Goal: Complete application form

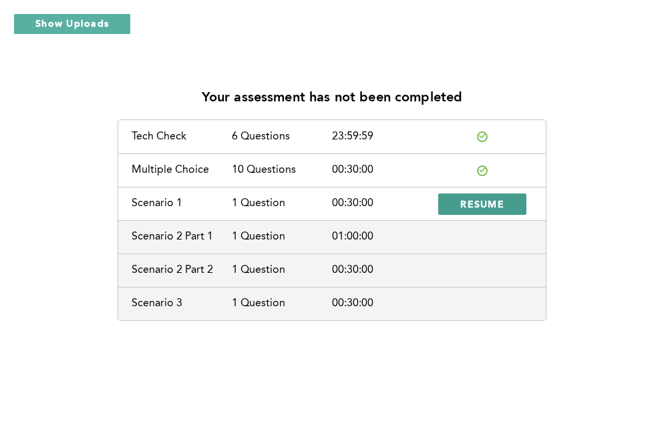
click at [457, 212] on button "RESUME" at bounding box center [482, 204] width 88 height 21
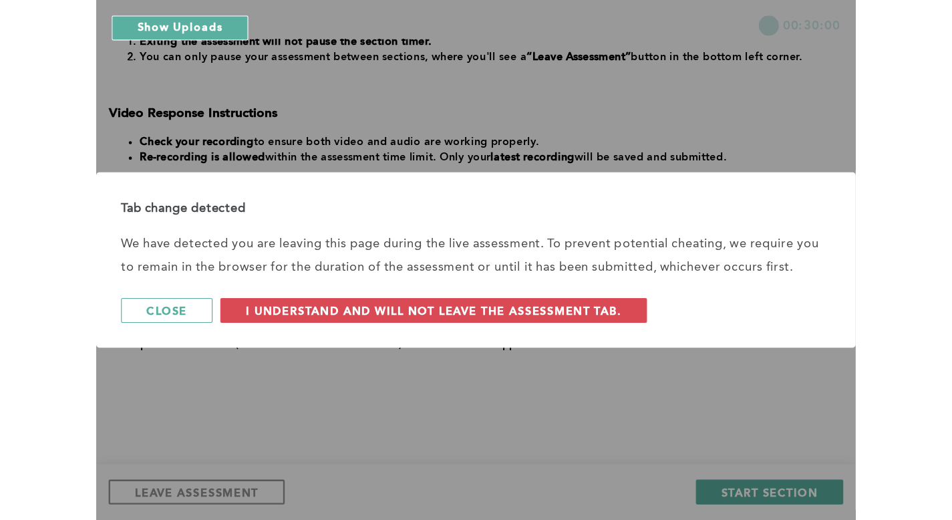
scroll to position [224, 0]
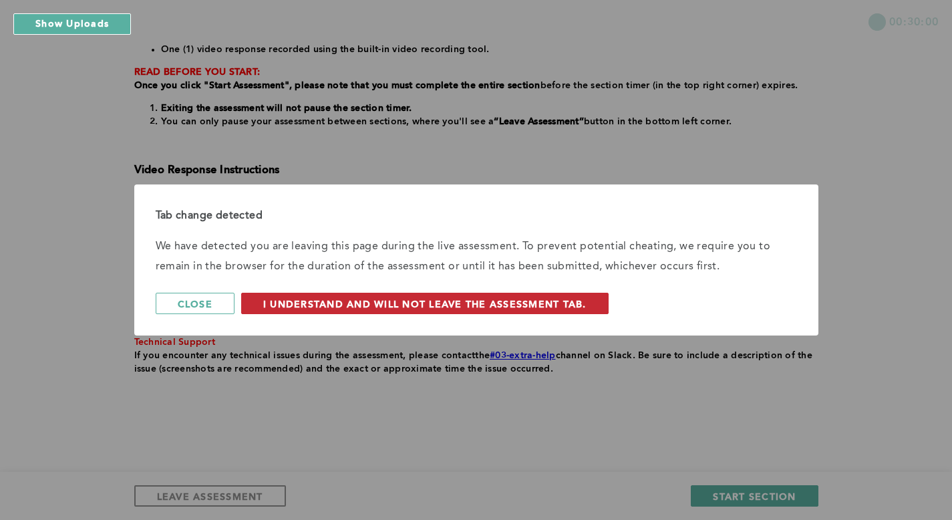
click at [538, 307] on span "I understand and will not leave the assessment tab." at bounding box center [424, 303] width 323 height 13
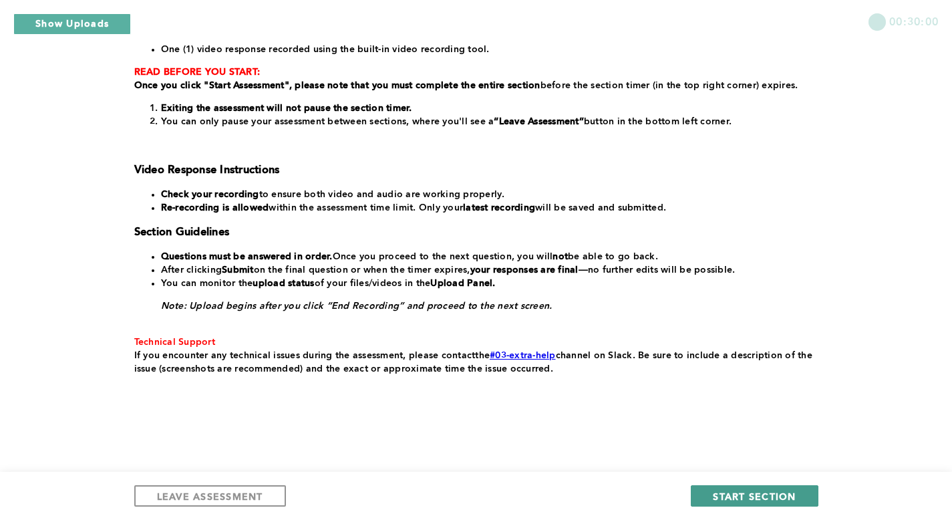
click at [663, 447] on span "START SECTION" at bounding box center [753, 495] width 83 height 13
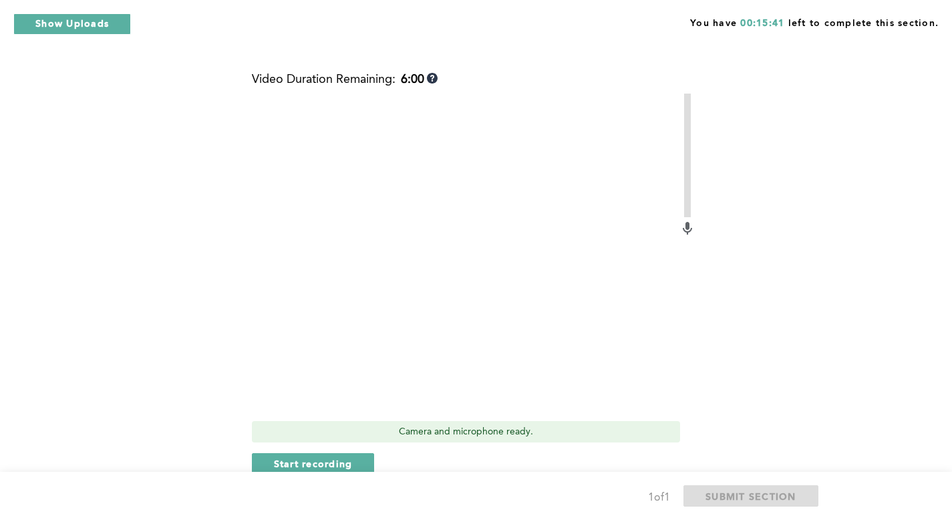
scroll to position [469, 0]
click at [300, 447] on span "Start recording" at bounding box center [313, 461] width 79 height 13
click at [300, 447] on span "Stop recording" at bounding box center [313, 461] width 78 height 13
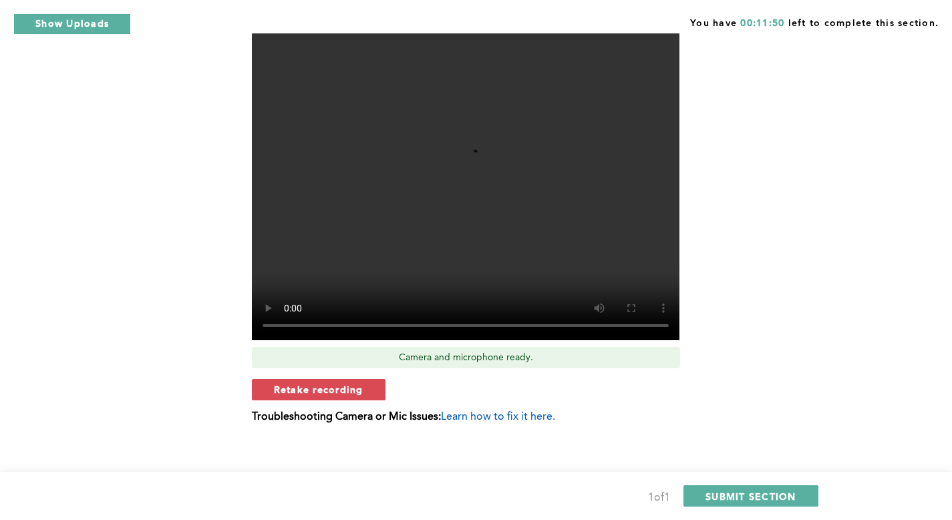
scroll to position [544, 0]
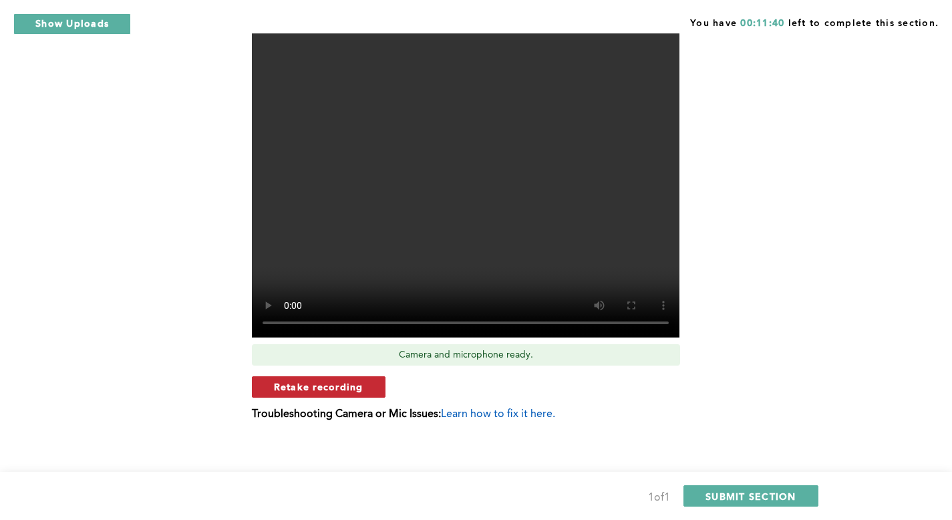
click at [358, 385] on span "Retake recording" at bounding box center [318, 386] width 89 height 13
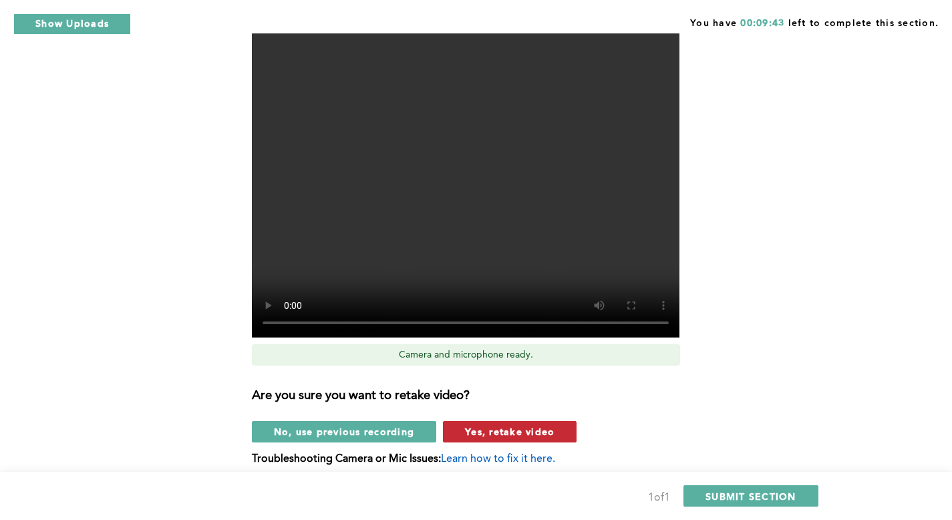
click at [542, 434] on span "Yes, retake video" at bounding box center [509, 431] width 89 height 13
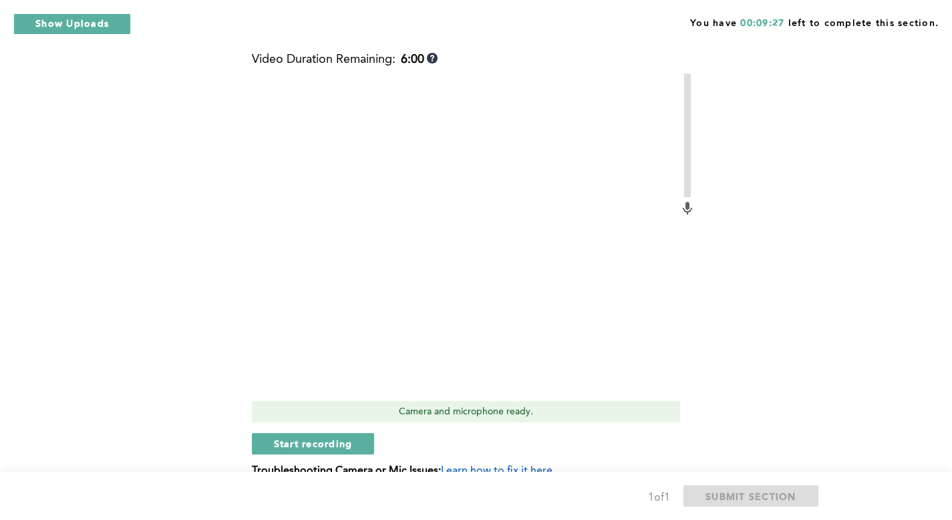
scroll to position [498, 0]
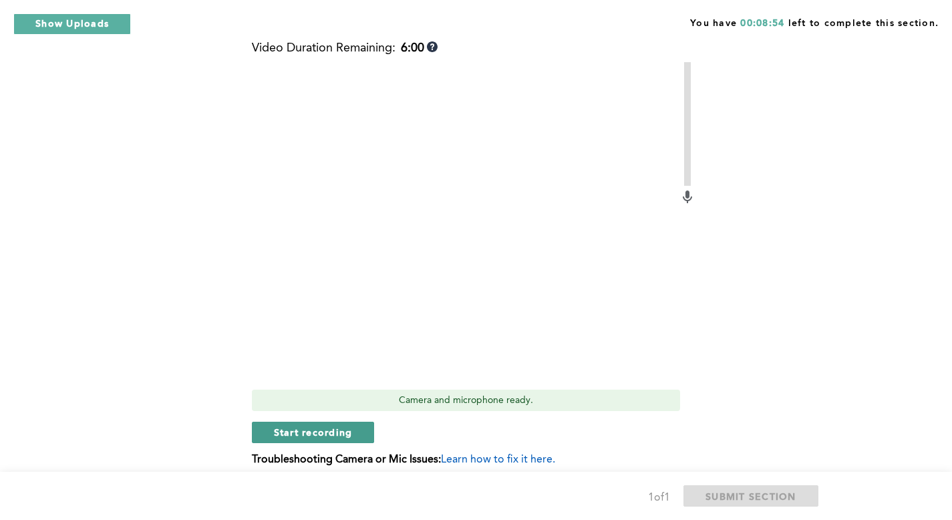
click at [315, 433] on span "Start recording" at bounding box center [313, 431] width 79 height 13
click at [315, 433] on span "Stop recording" at bounding box center [313, 431] width 78 height 13
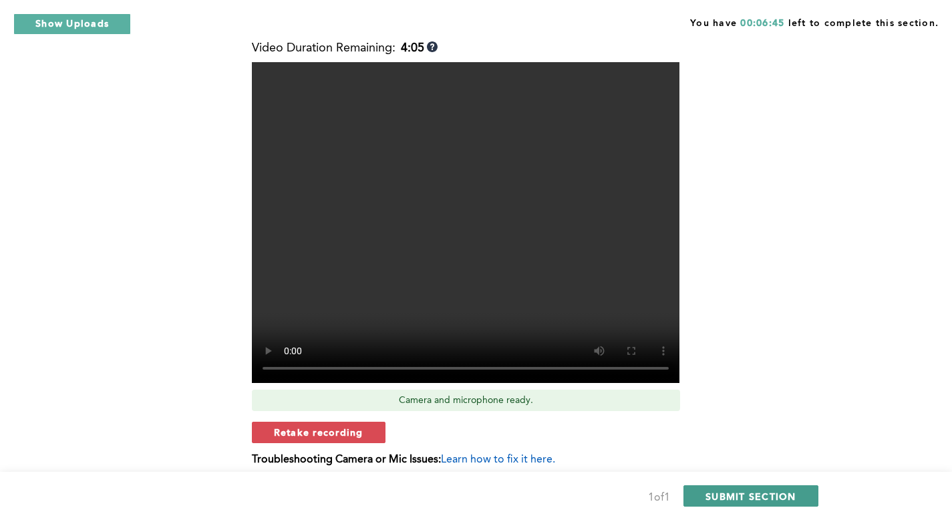
click at [663, 447] on span "SUBMIT SECTION" at bounding box center [750, 495] width 91 height 13
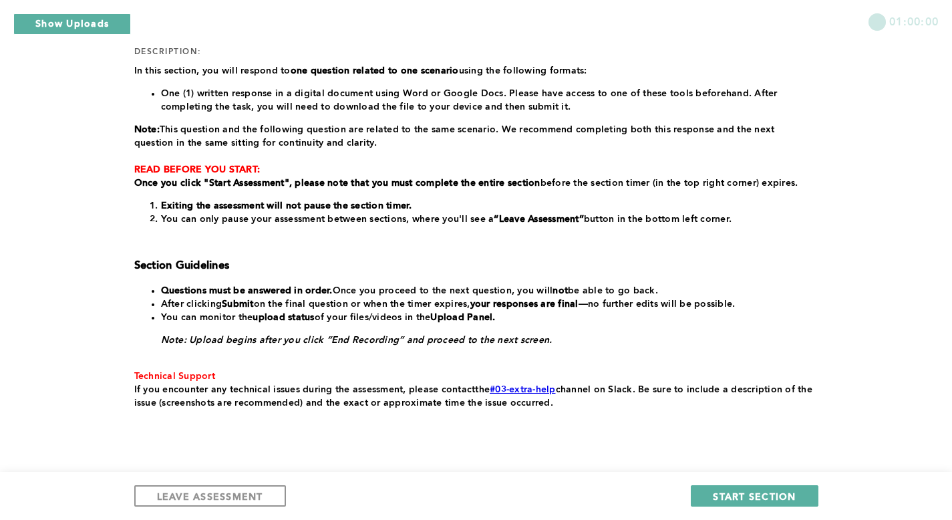
scroll to position [214, 0]
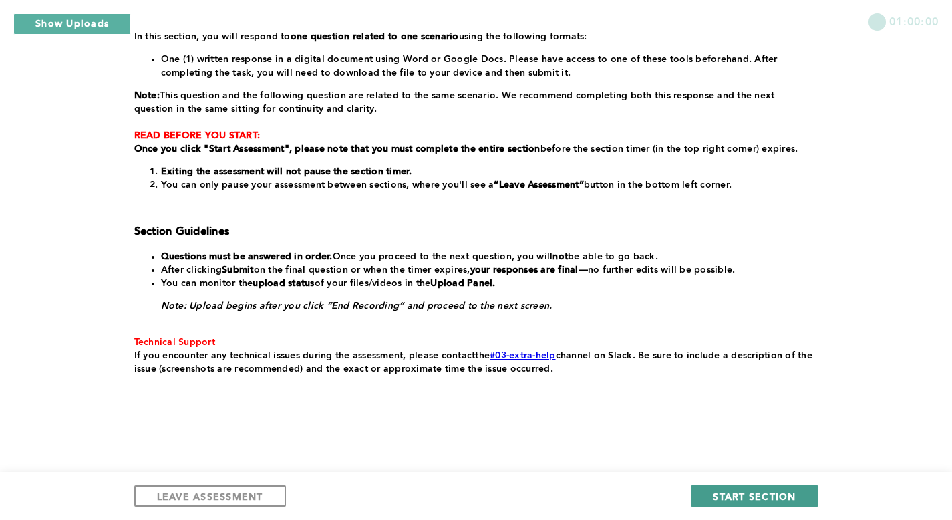
click at [663, 447] on span "START SECTION" at bounding box center [753, 495] width 83 height 13
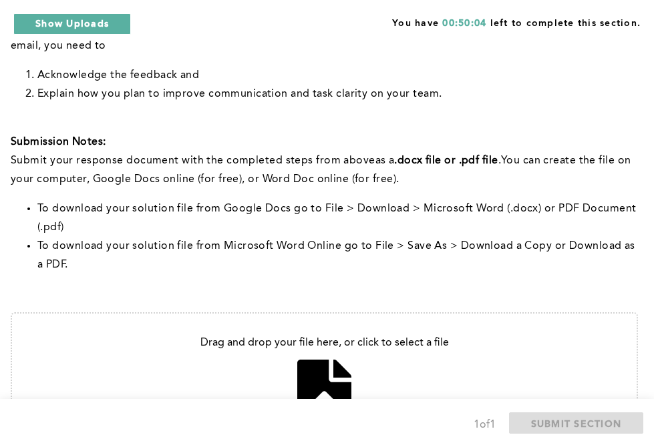
scroll to position [352, 0]
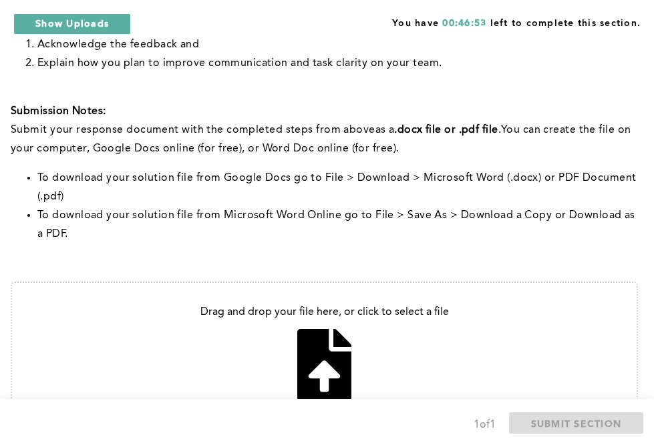
type input "C:\fakepath\_Action Plan Following Our Conversation.pdf"
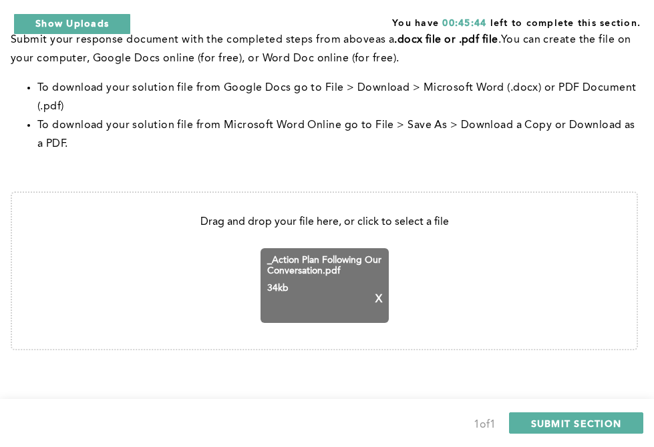
scroll to position [452, 0]
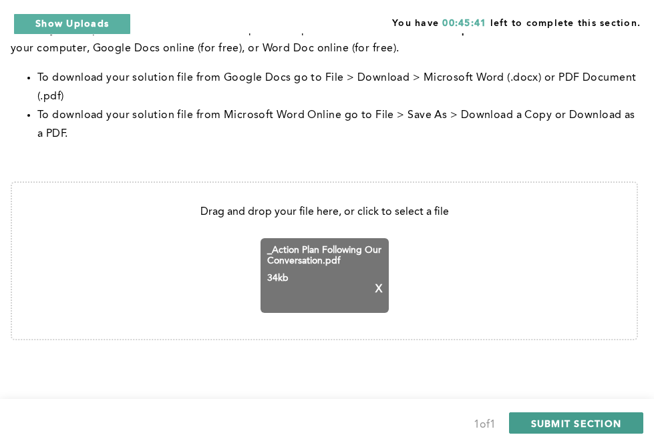
click at [572, 418] on span "SUBMIT SECTION" at bounding box center [576, 423] width 91 height 13
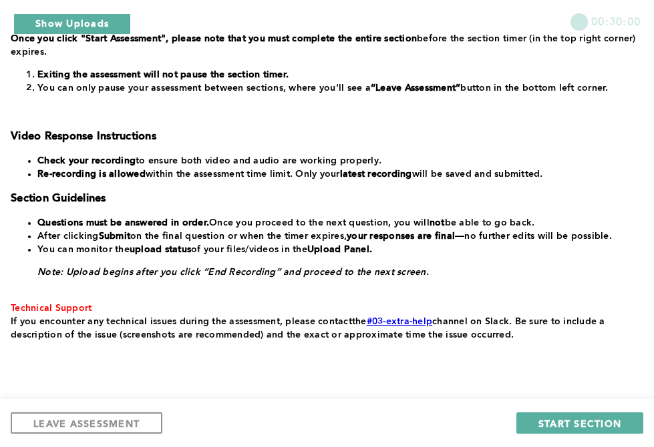
scroll to position [269, 0]
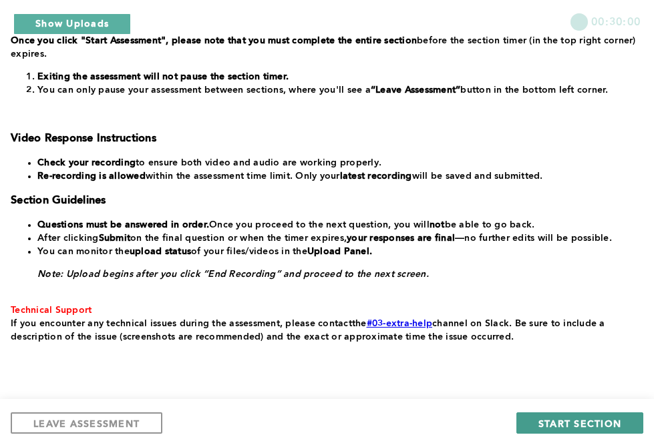
click at [560, 419] on span "START SECTION" at bounding box center [579, 423] width 83 height 13
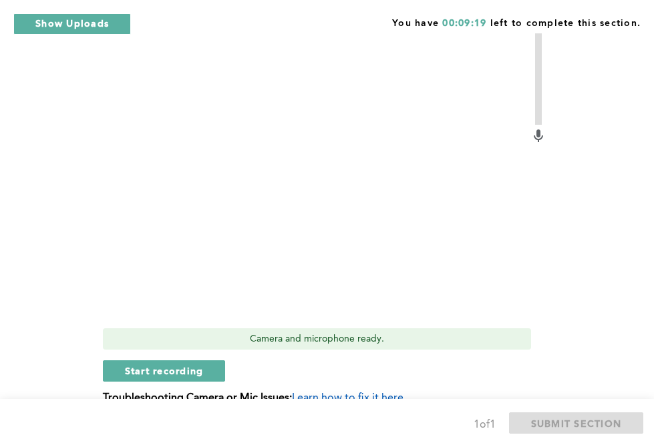
scroll to position [657, 0]
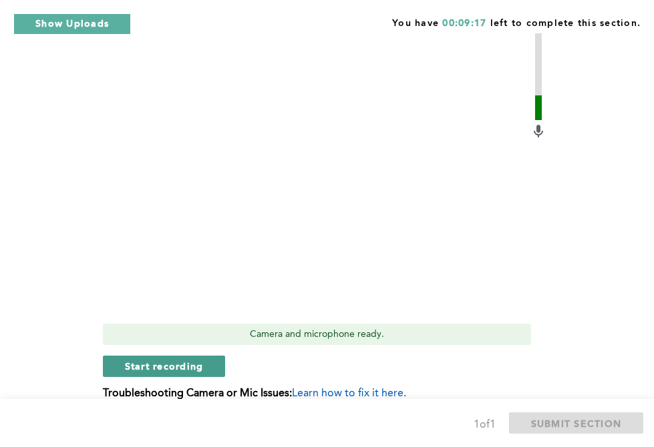
click at [202, 366] on span "Start recording" at bounding box center [164, 366] width 79 height 13
click at [192, 364] on span "Stop recording" at bounding box center [164, 366] width 78 height 13
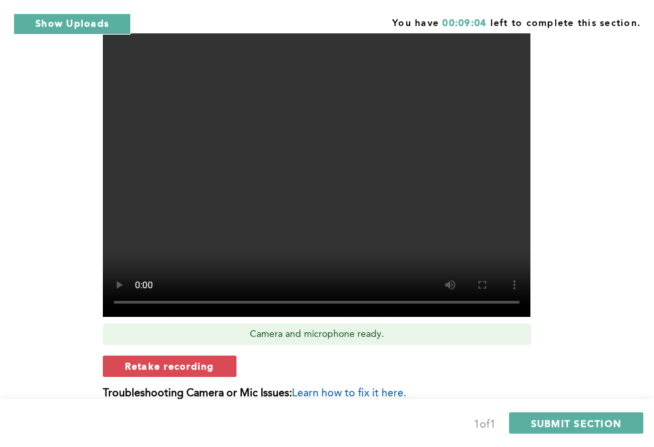
click at [192, 364] on span "Retake recording" at bounding box center [169, 366] width 89 height 13
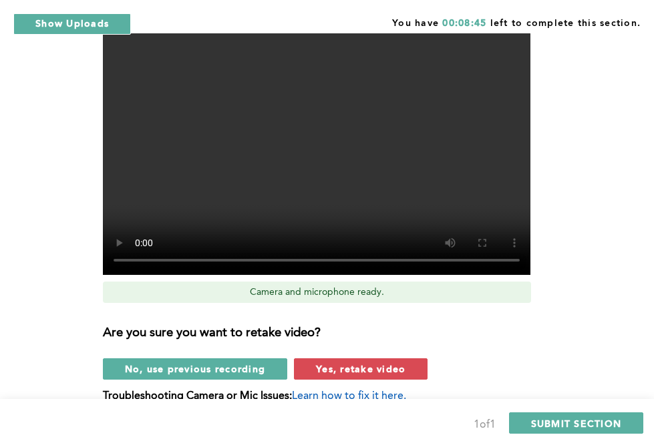
scroll to position [700, 0]
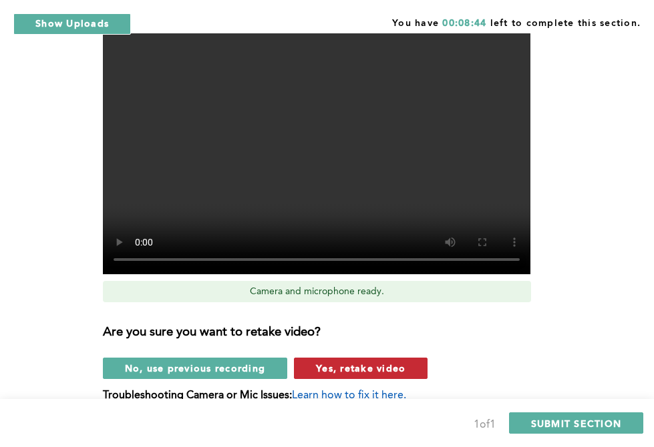
click at [333, 370] on span "Yes, retake video" at bounding box center [360, 368] width 89 height 13
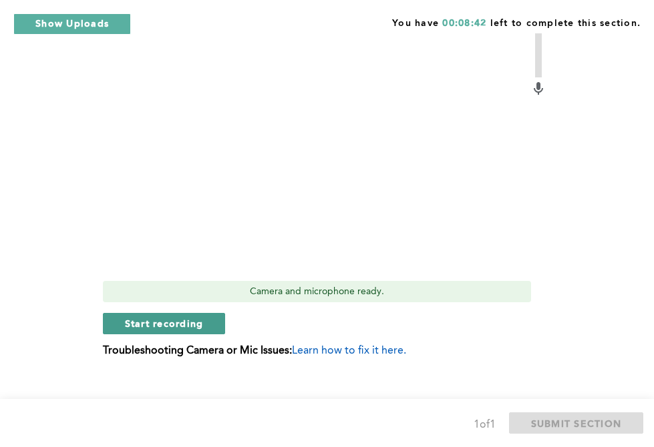
click at [123, 323] on button "Start recording" at bounding box center [164, 323] width 123 height 21
click at [192, 323] on span "Stop recording" at bounding box center [164, 323] width 78 height 13
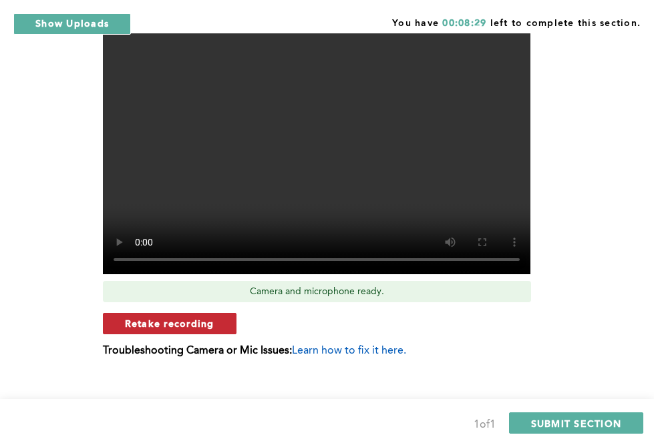
click at [195, 324] on span "Retake recording" at bounding box center [169, 323] width 89 height 13
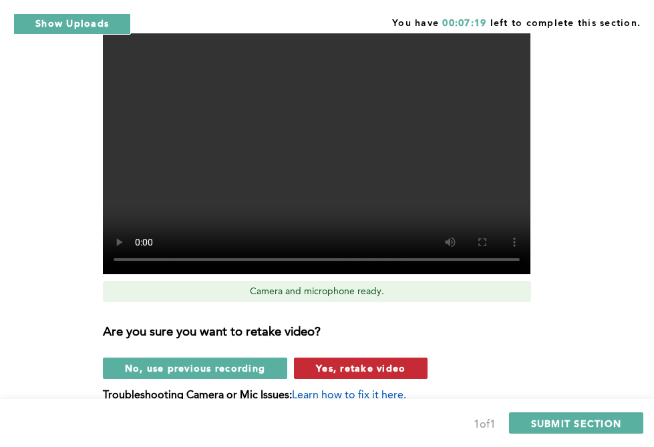
click at [337, 367] on span "Yes, retake video" at bounding box center [360, 368] width 89 height 13
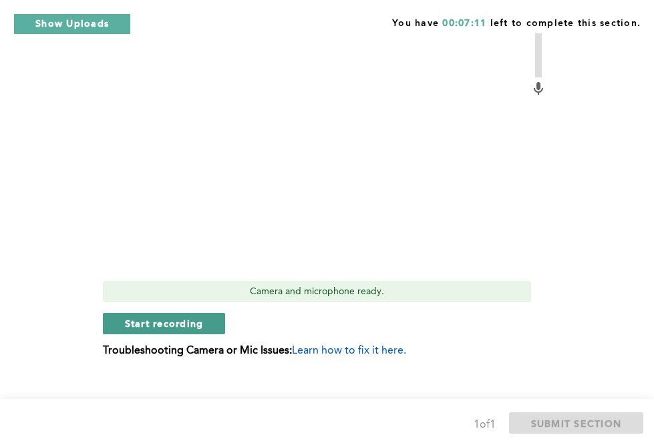
click at [183, 327] on span "Start recording" at bounding box center [164, 323] width 79 height 13
click at [182, 327] on span "Stop recording" at bounding box center [164, 323] width 78 height 13
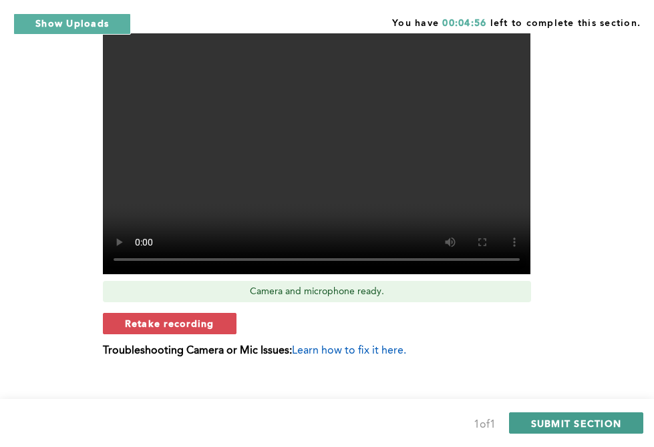
click at [548, 424] on span "SUBMIT SECTION" at bounding box center [576, 423] width 91 height 13
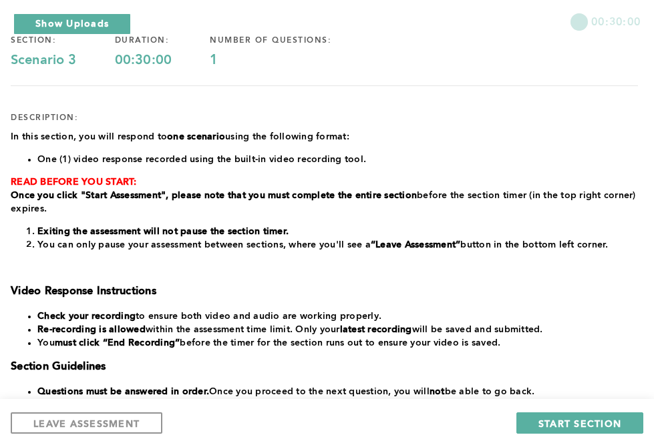
scroll to position [117, 0]
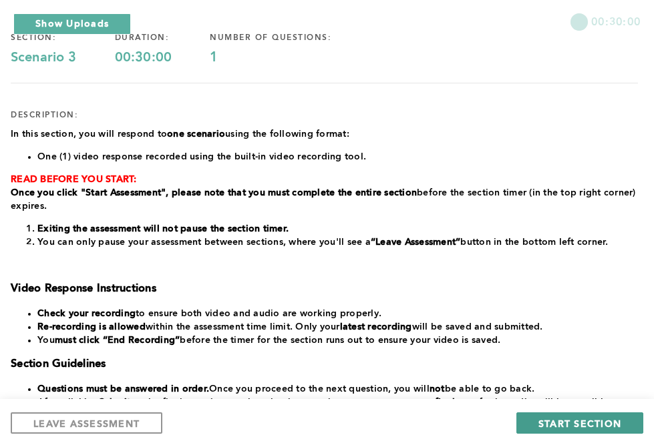
click at [570, 422] on span "START SECTION" at bounding box center [579, 423] width 83 height 13
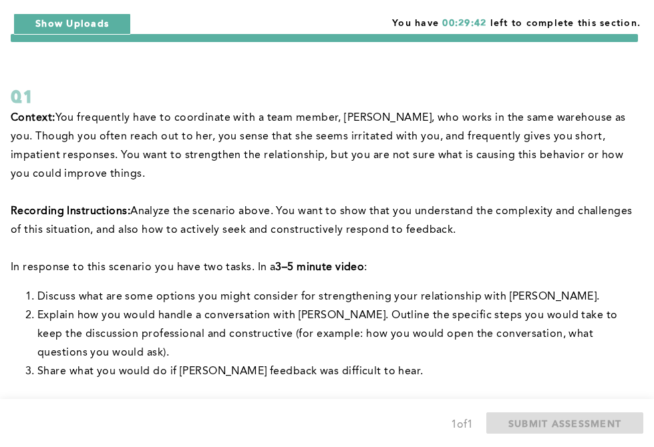
scroll to position [44, 0]
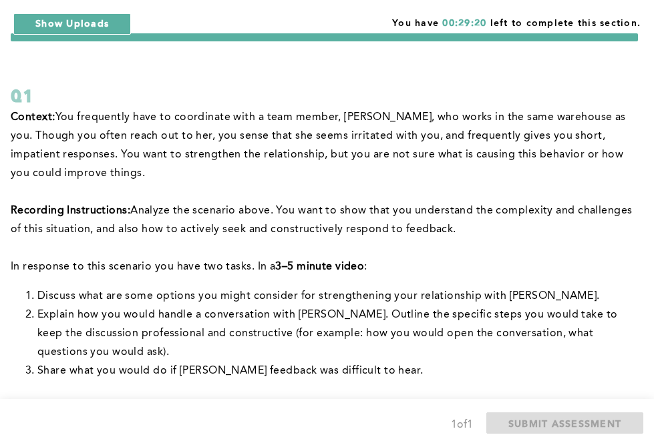
click at [498, 73] on form "Q1 Context: You frequently have to coordinate with a team member, [PERSON_NAME]…" at bounding box center [324, 439] width 627 height 813
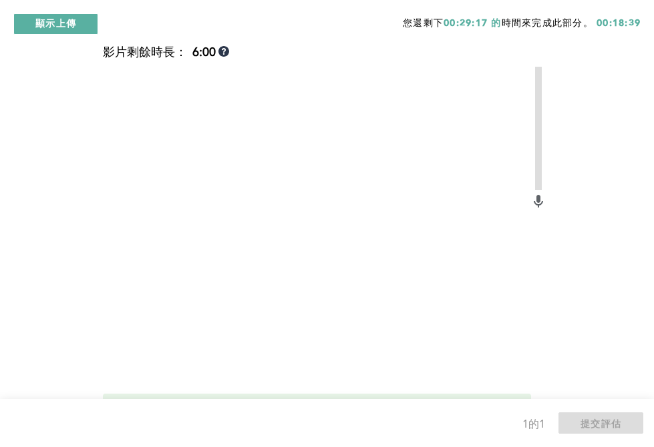
scroll to position [386, 0]
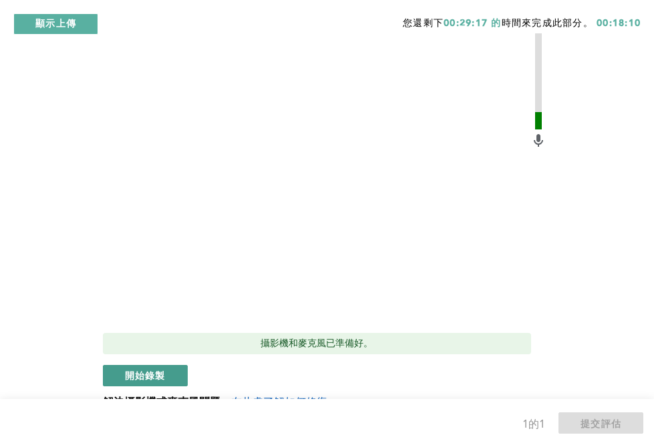
click at [153, 377] on font "開始錄製" at bounding box center [145, 376] width 41 height 9
click at [141, 382] on button "停止錄製" at bounding box center [145, 375] width 85 height 21
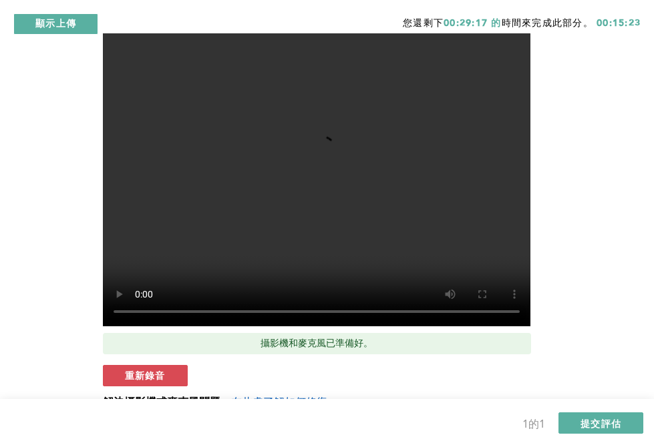
scroll to position [455, 0]
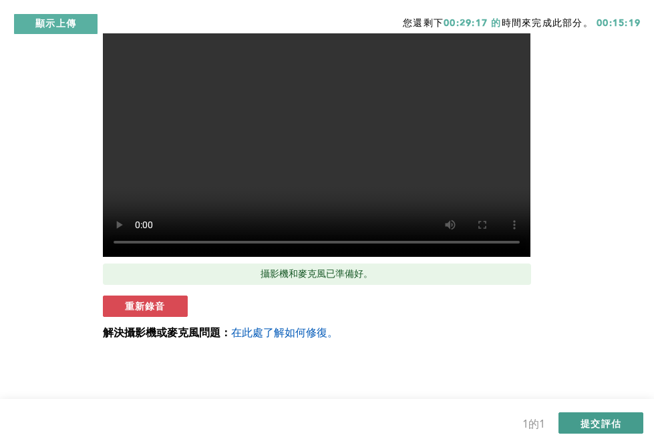
click at [602, 426] on font "提交評估" at bounding box center [600, 424] width 41 height 9
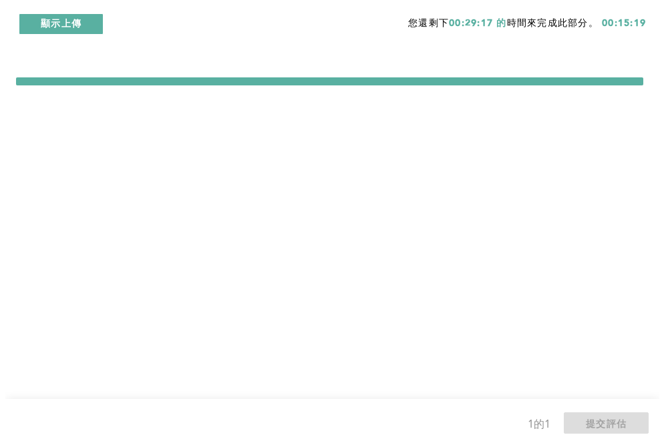
scroll to position [0, 0]
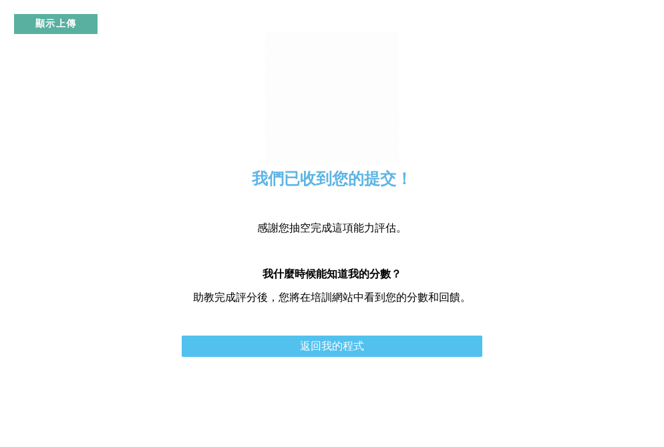
click at [336, 356] on link "返回我的程式" at bounding box center [332, 346] width 300 height 21
